Goal: Navigation & Orientation: Find specific page/section

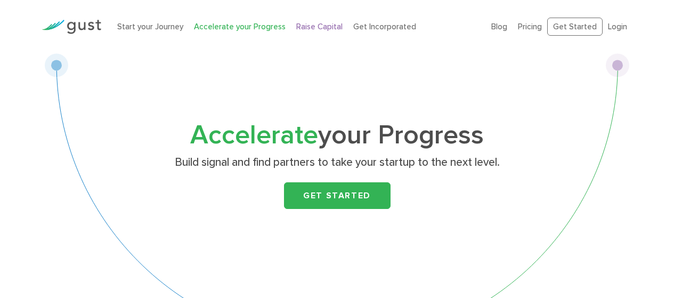
click at [303, 24] on link "Raise Capital" at bounding box center [319, 27] width 46 height 10
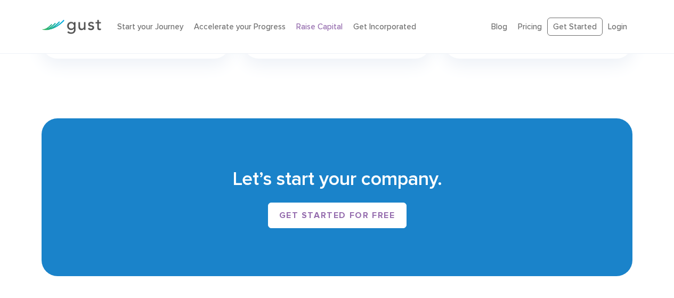
scroll to position [1845, 0]
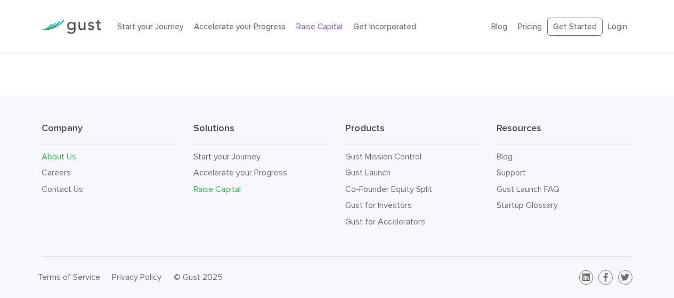
click at [57, 155] on link "About Us" at bounding box center [59, 156] width 35 height 10
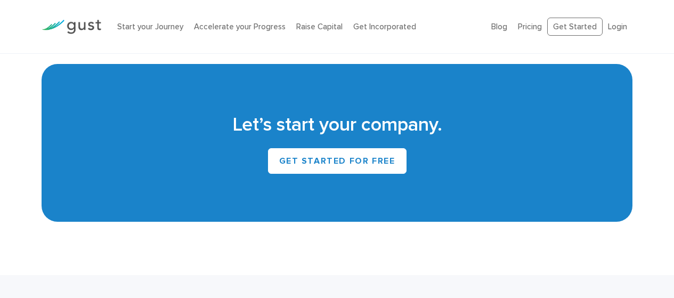
scroll to position [1139, 0]
